Goal: Find specific page/section: Find specific page/section

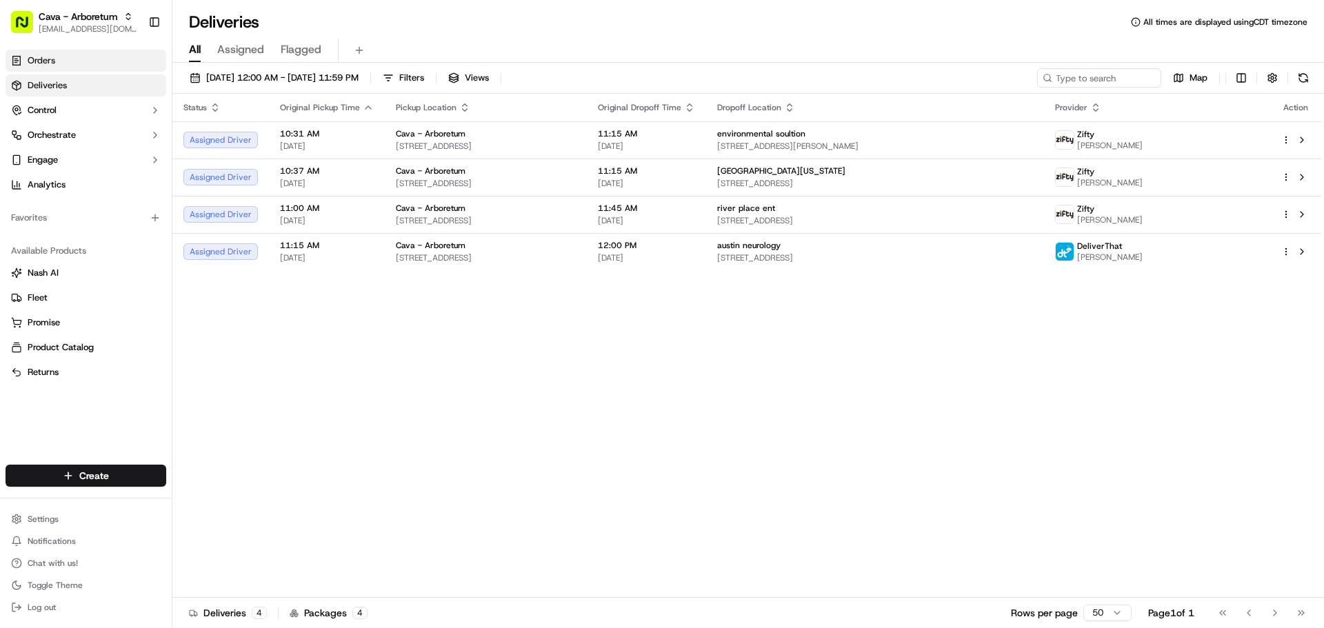
click at [26, 57] on link "Orders" at bounding box center [86, 61] width 161 height 22
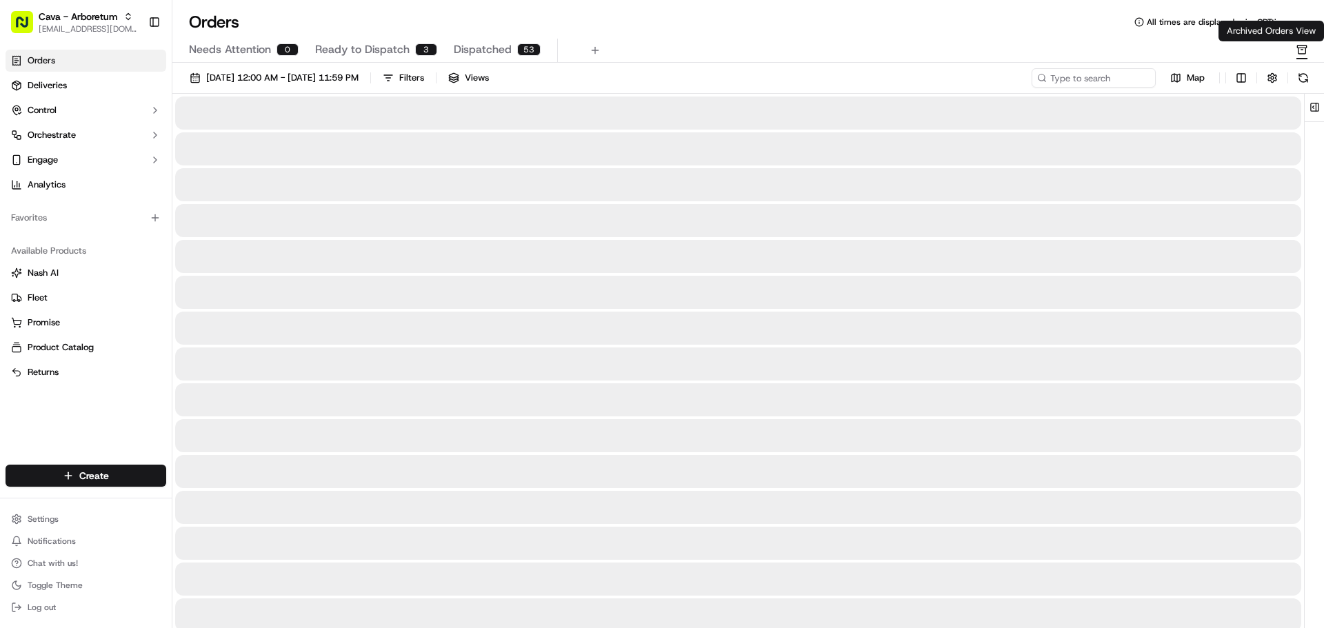
click at [1301, 49] on icon "button" at bounding box center [1301, 49] width 11 height 11
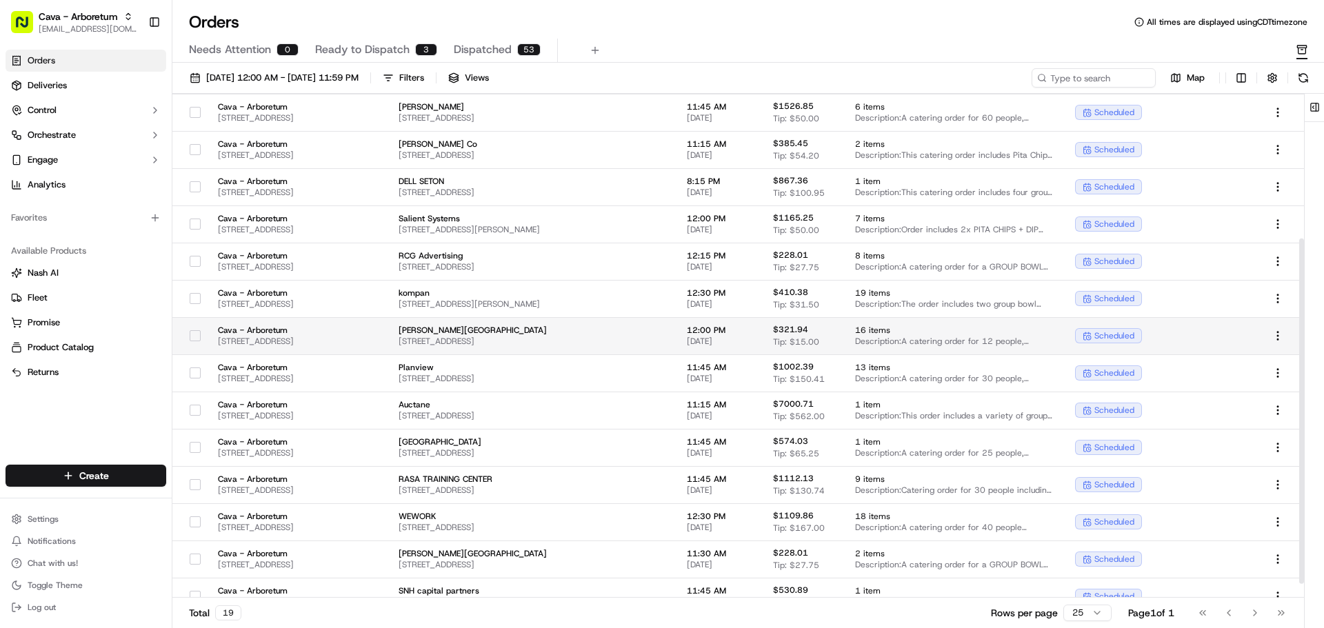
scroll to position [231, 0]
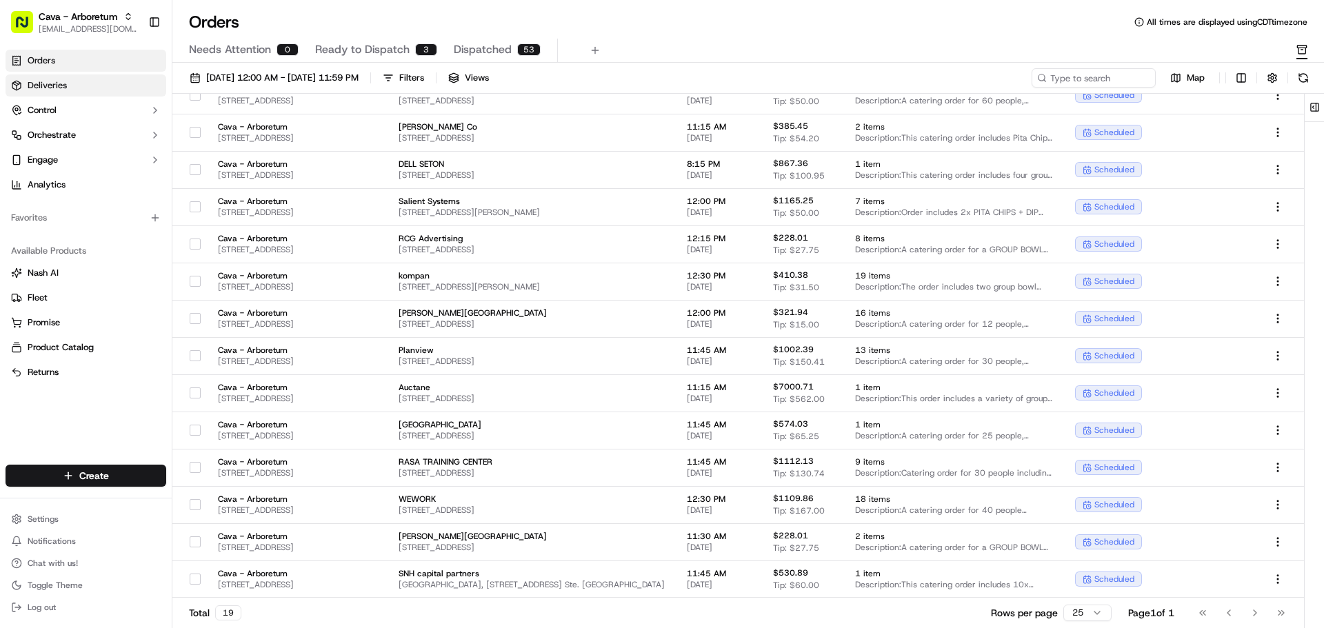
click at [70, 90] on link "Deliveries" at bounding box center [86, 85] width 161 height 22
